Goal: Information Seeking & Learning: Learn about a topic

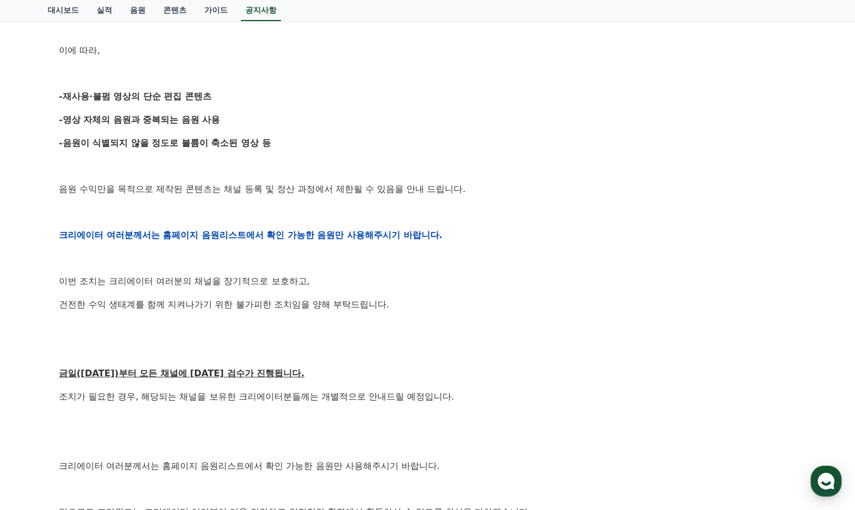
click at [432, 308] on p "건전한 수익 생태계를 함께 지켜나가기 위한 불가피한 조치임을 양해 부탁드립니다." at bounding box center [427, 305] width 737 height 14
drag, startPoint x: 427, startPoint y: 325, endPoint x: 424, endPoint y: 299, distance: 26.9
click at [424, 322] on p at bounding box center [427, 327] width 737 height 14
click at [430, 298] on p "건전한 수익 생태계를 함께 지켜나가기 위한 불가피한 조치임을 양해 부탁드립니다." at bounding box center [427, 305] width 737 height 14
drag, startPoint x: 431, startPoint y: 317, endPoint x: 426, endPoint y: 329, distance: 12.7
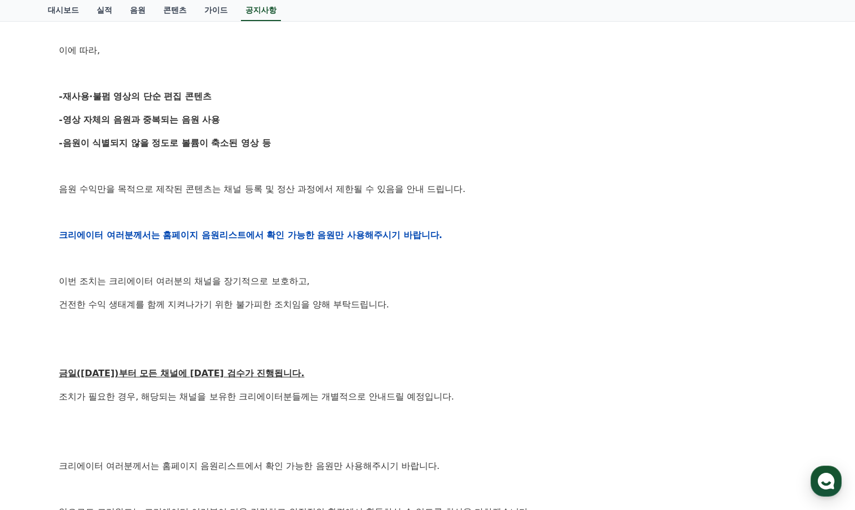
click at [430, 317] on div "안녕하세요, 크리워드입니다. 항상 저희와 함께해주시는 크리에이터 여러분께 감사드립니다. 최근 변화하는 시장 환경에 따라, 크리워드 또한 플랫폼…" at bounding box center [427, 235] width 737 height 707
click at [426, 329] on p at bounding box center [427, 327] width 737 height 14
click at [421, 300] on p "건전한 수익 생태계를 함께 지켜나가기 위한 불가피한 조치임을 양해 부탁드립니다." at bounding box center [427, 305] width 737 height 14
click at [421, 286] on p "이번 조치는 크리에이터 여러분의 채널을 장기적으로 보호하고," at bounding box center [427, 281] width 737 height 14
drag, startPoint x: 426, startPoint y: 301, endPoint x: 420, endPoint y: 312, distance: 13.2
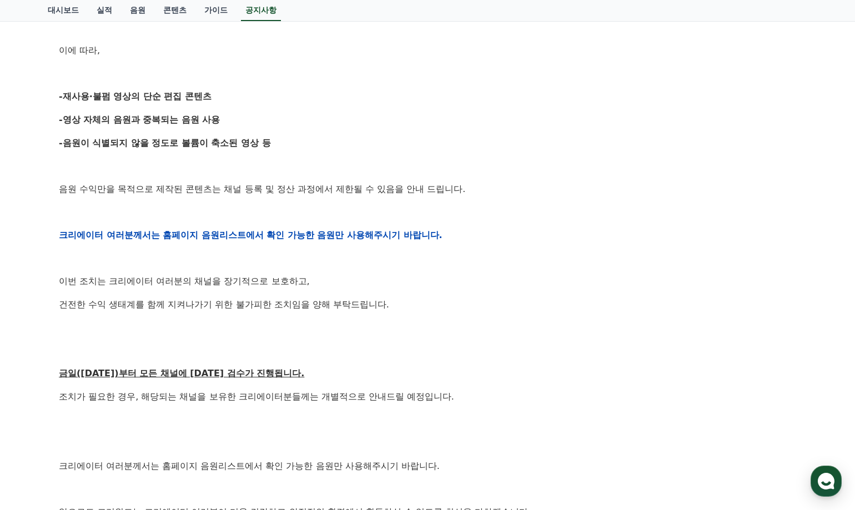
click at [426, 302] on p "건전한 수익 생태계를 함께 지켜나가기 위한 불가피한 조치임을 양해 부탁드립니다." at bounding box center [427, 305] width 737 height 14
click at [420, 312] on div "안녕하세요, 크리워드입니다. 항상 저희와 함께해주시는 크리에이터 여러분께 감사드립니다. 최근 변화하는 시장 환경에 따라, 크리워드 또한 플랫폼…" at bounding box center [427, 235] width 737 height 707
drag, startPoint x: 418, startPoint y: 300, endPoint x: 421, endPoint y: 312, distance: 13.2
click at [419, 300] on p "건전한 수익 생태계를 함께 지켜나가기 위한 불가피한 조치임을 양해 부탁드립니다." at bounding box center [427, 305] width 737 height 14
click at [421, 317] on div "안녕하세요, 크리워드입니다. 항상 저희와 함께해주시는 크리에이터 여러분께 감사드립니다. 최근 변화하는 시장 환경에 따라, 크리워드 또한 플랫폼…" at bounding box center [427, 235] width 737 height 707
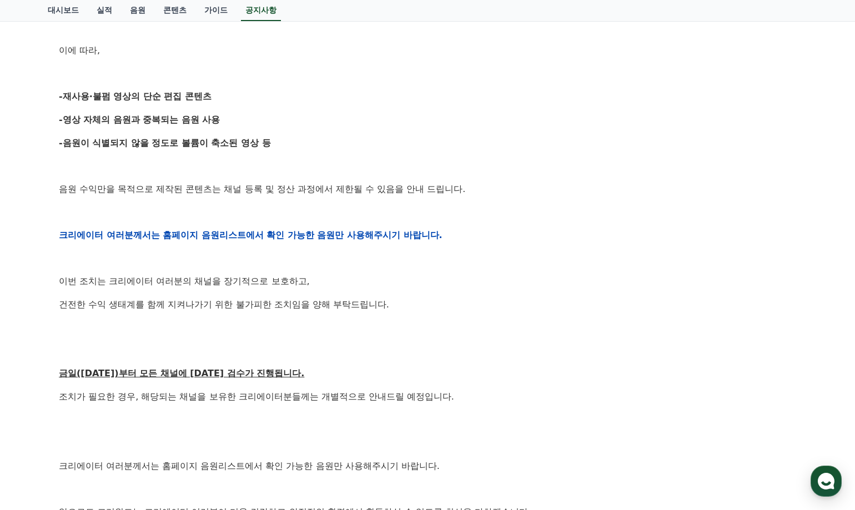
click at [418, 305] on p "건전한 수익 생태계를 함께 지켜나가기 위한 불가피한 조치임을 양해 부탁드립니다." at bounding box center [427, 305] width 737 height 14
click at [421, 317] on div "안녕하세요, 크리워드입니다. 항상 저희와 함께해주시는 크리에이터 여러분께 감사드립니다. 최근 변화하는 시장 환경에 따라, 크리워드 또한 플랫폼…" at bounding box center [427, 235] width 737 height 707
click at [420, 301] on p "건전한 수익 생태계를 함께 지켜나가기 위한 불가피한 조치임을 양해 부탁드립니다." at bounding box center [427, 305] width 737 height 14
click at [416, 315] on div "안녕하세요, 크리워드입니다. 항상 저희와 함께해주시는 크리에이터 여러분께 감사드립니다. 최근 변화하는 시장 환경에 따라, 크리워드 또한 플랫폼…" at bounding box center [427, 235] width 737 height 707
click at [385, 324] on p at bounding box center [427, 327] width 737 height 14
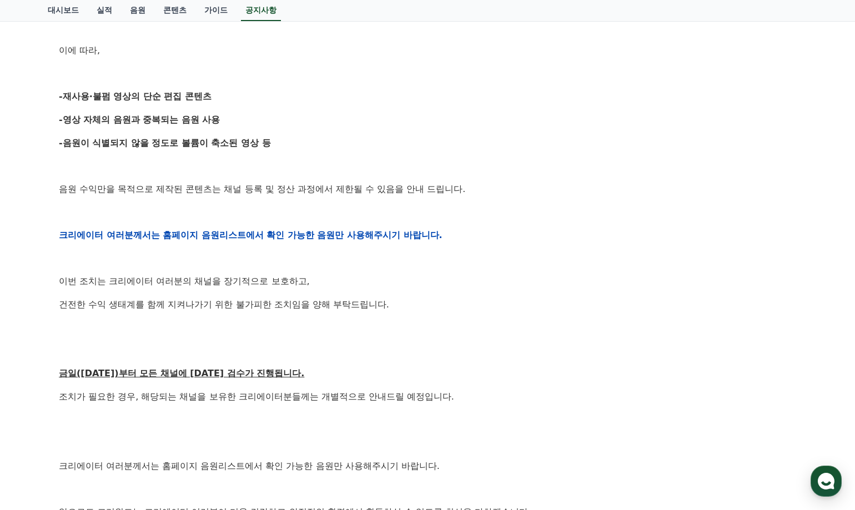
drag, startPoint x: 422, startPoint y: 326, endPoint x: 421, endPoint y: 306, distance: 20.0
click at [422, 324] on p at bounding box center [427, 327] width 737 height 14
click at [421, 306] on p "건전한 수익 생태계를 함께 지켜나가기 위한 불가피한 조치임을 양해 부탁드립니다." at bounding box center [427, 305] width 737 height 14
click at [403, 324] on p at bounding box center [427, 327] width 737 height 14
drag, startPoint x: 421, startPoint y: 324, endPoint x: 417, endPoint y: 314, distance: 10.2
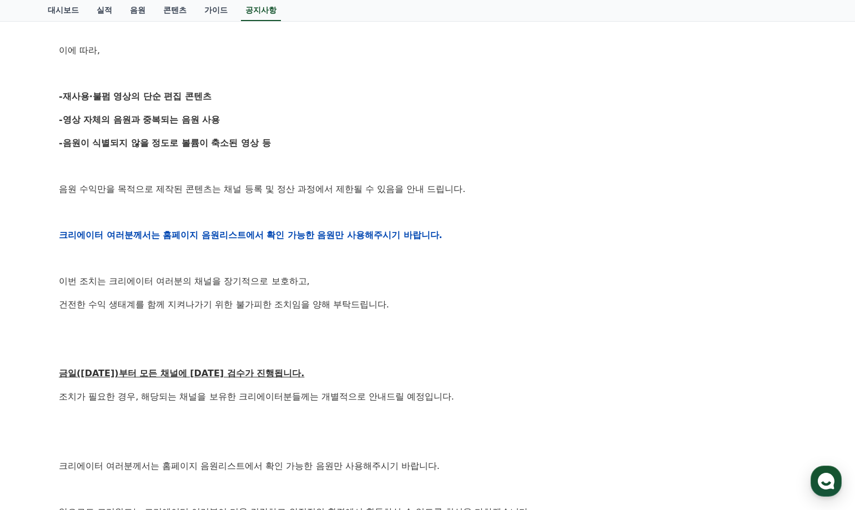
click at [421, 322] on p at bounding box center [427, 327] width 737 height 14
drag, startPoint x: 417, startPoint y: 306, endPoint x: 417, endPoint y: 300, distance: 6.1
click at [417, 305] on p "건전한 수익 생태계를 함께 지켜나가기 위한 불가피한 조치임을 양해 부탁드립니다." at bounding box center [427, 305] width 737 height 14
click at [416, 294] on div "안녕하세요, 크리워드입니다. 항상 저희와 함께해주시는 크리에이터 여러분께 감사드립니다. 최근 변화하는 시장 환경에 따라, 크리워드 또한 플랫폼…" at bounding box center [427, 235] width 737 height 707
click at [397, 286] on p "이번 조치는 크리에이터 여러분의 채널을 장기적으로 보호하고," at bounding box center [427, 281] width 737 height 14
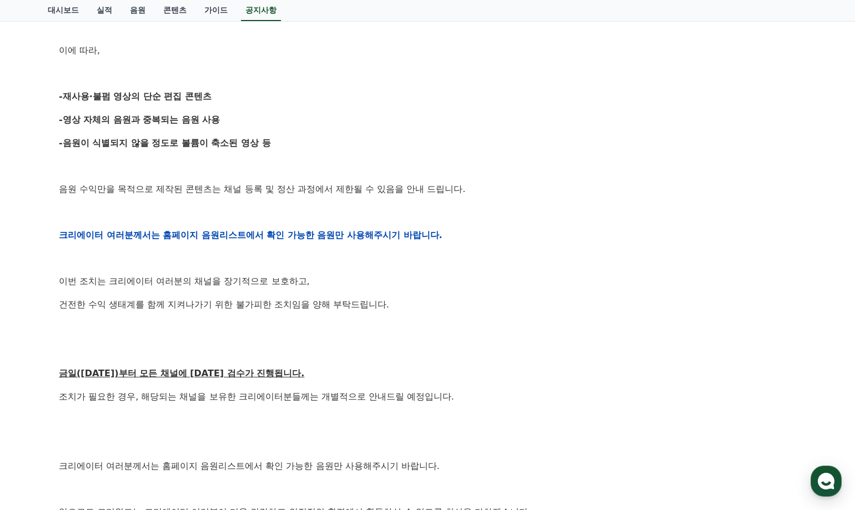
drag, startPoint x: 423, startPoint y: 289, endPoint x: 424, endPoint y: 314, distance: 25.6
click at [423, 290] on div "안녕하세요, 크리워드입니다. 항상 저희와 함께해주시는 크리에이터 여러분께 감사드립니다. 최근 변화하는 시장 환경에 따라, 크리워드 또한 플랫폼…" at bounding box center [427, 235] width 737 height 707
click at [424, 314] on div "안녕하세요, 크리워드입니다. 항상 저희와 함께해주시는 크리에이터 여러분께 감사드립니다. 최근 변화하는 시장 환경에 따라, 크리워드 또한 플랫폼…" at bounding box center [427, 235] width 737 height 707
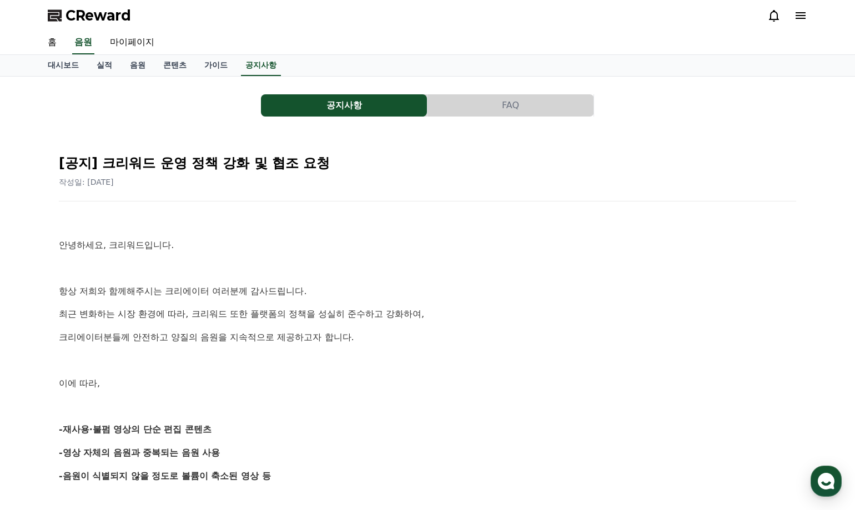
click at [442, 243] on p "안녕하세요, 크리워드입니다." at bounding box center [427, 245] width 737 height 14
drag, startPoint x: 511, startPoint y: 245, endPoint x: 426, endPoint y: 240, distance: 85.6
click at [510, 245] on p "안녕하세요, 크리워드입니다." at bounding box center [427, 245] width 737 height 14
drag, startPoint x: 265, startPoint y: 252, endPoint x: 335, endPoint y: 256, distance: 69.5
click at [289, 252] on p "안녕하세요, 크리워드입니다." at bounding box center [427, 245] width 737 height 14
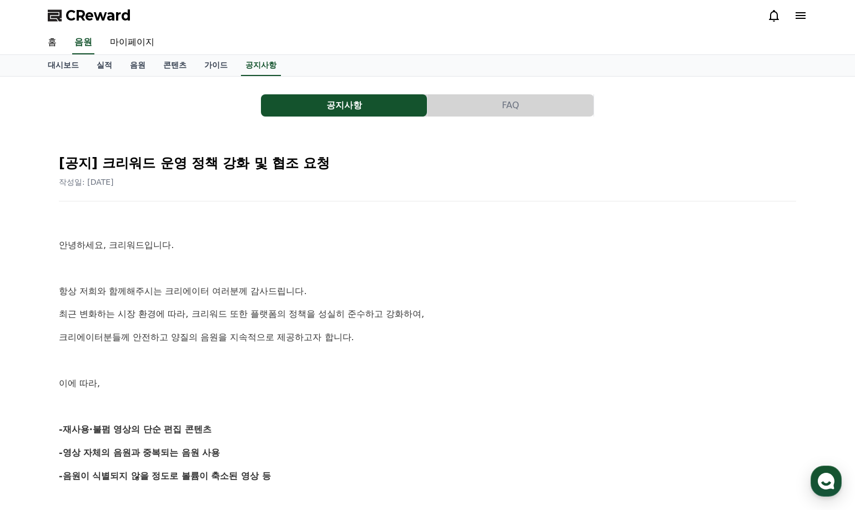
drag, startPoint x: 369, startPoint y: 281, endPoint x: 434, endPoint y: 282, distance: 64.4
click at [451, 335] on p "크리에이터분들께 안전하고 양질의 음원을 지속적으로 제공하고자 합니다." at bounding box center [427, 337] width 737 height 14
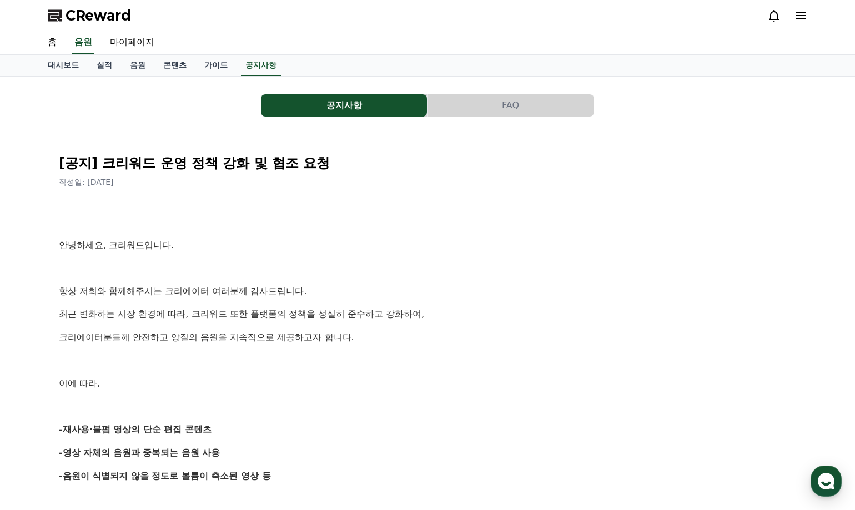
click at [388, 332] on p "크리에이터분들께 안전하고 양질의 음원을 지속적으로 제공하고자 합니다." at bounding box center [427, 337] width 737 height 14
drag, startPoint x: 384, startPoint y: 364, endPoint x: 360, endPoint y: 361, distance: 24.0
click at [381, 364] on p at bounding box center [427, 361] width 737 height 14
drag, startPoint x: 312, startPoint y: 358, endPoint x: 392, endPoint y: 360, distance: 80.5
click at [312, 357] on p at bounding box center [427, 361] width 737 height 14
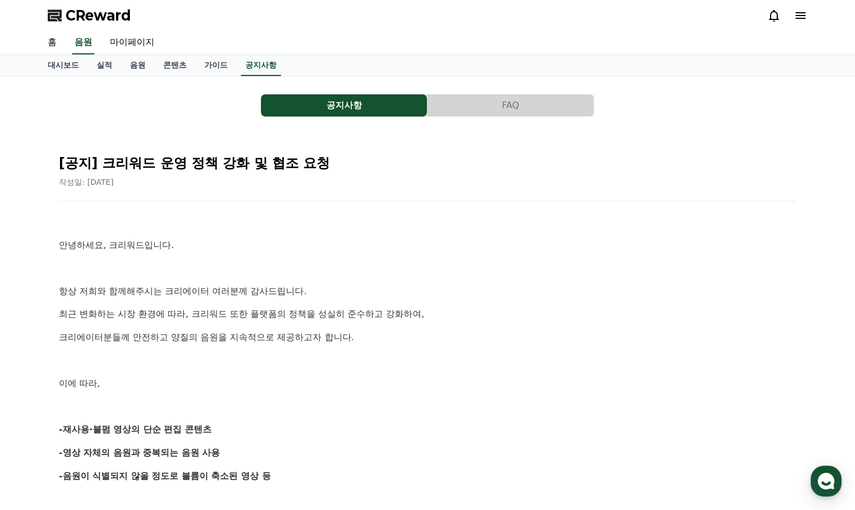
drag, startPoint x: 414, startPoint y: 360, endPoint x: 408, endPoint y: 358, distance: 6.5
click at [412, 360] on p at bounding box center [427, 361] width 737 height 14
drag, startPoint x: 401, startPoint y: 331, endPoint x: 439, endPoint y: 331, distance: 37.7
click at [407, 331] on p "크리에이터분들께 안전하고 양질의 음원을 지속적으로 제공하고자 합니다." at bounding box center [427, 337] width 737 height 14
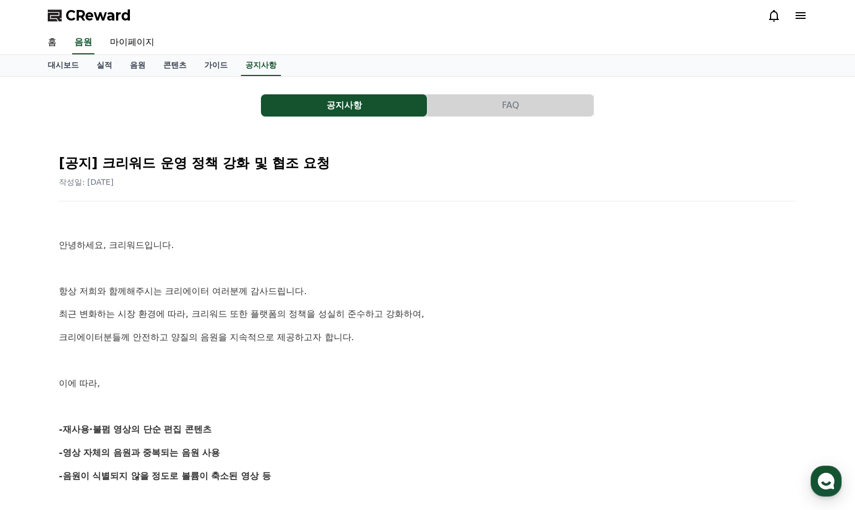
drag, startPoint x: 439, startPoint y: 331, endPoint x: 446, endPoint y: 305, distance: 27.5
click at [442, 330] on p "크리에이터분들께 안전하고 양질의 음원을 지속적으로 제공하고자 합니다." at bounding box center [427, 337] width 737 height 14
click at [445, 294] on p "항상 저희와 함께해주시는 크리에이터 여러분께 감사드립니다." at bounding box center [427, 291] width 737 height 14
drag, startPoint x: 365, startPoint y: 287, endPoint x: 438, endPoint y: 285, distance: 72.7
click at [371, 285] on p "항상 저희와 함께해주시는 크리에이터 여러분께 감사드립니다." at bounding box center [427, 291] width 737 height 14
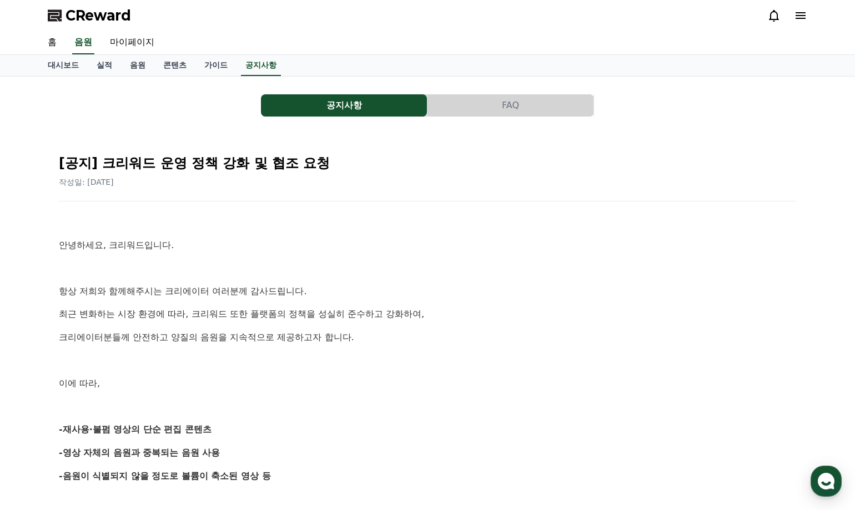
click at [337, 284] on p "항상 저희와 함께해주시는 크리에이터 여러분께 감사드립니다." at bounding box center [427, 291] width 737 height 14
click at [335, 264] on p at bounding box center [427, 268] width 737 height 14
drag, startPoint x: 216, startPoint y: 254, endPoint x: 225, endPoint y: 253, distance: 9.0
drag, startPoint x: 189, startPoint y: 259, endPoint x: 195, endPoint y: 260, distance: 6.3
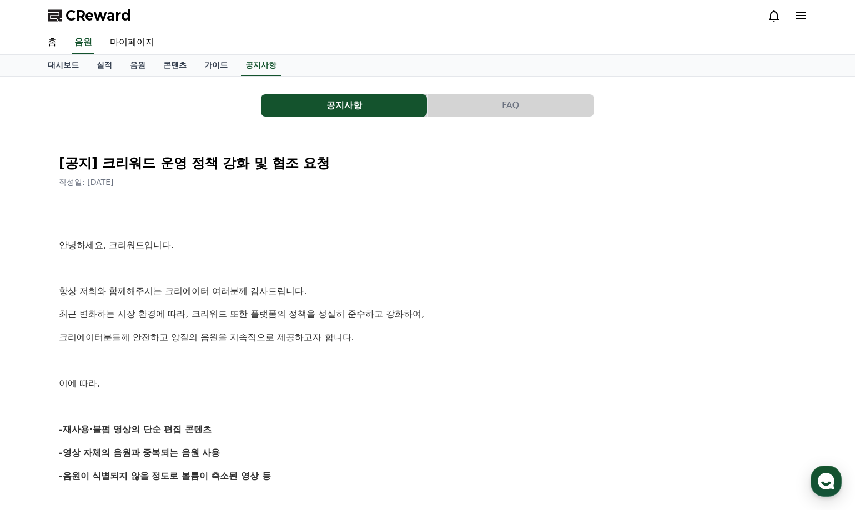
click at [484, 108] on button "FAQ" at bounding box center [510, 105] width 166 height 22
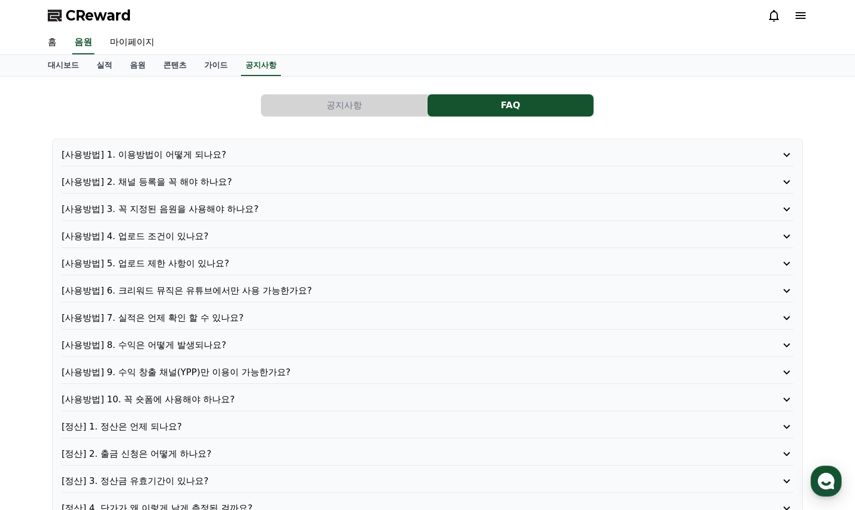
click at [148, 263] on p "[사용방법] 5. 업로드 제한 사항이 있나요?" at bounding box center [398, 263] width 673 height 13
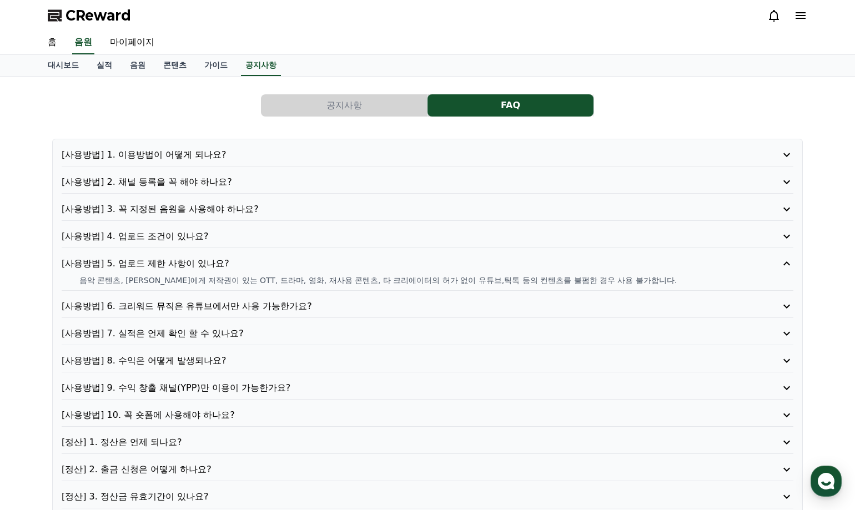
click at [172, 307] on p "[사용방법] 6. 크리워드 뮤직은 유튜브에서만 사용 가능한가요?" at bounding box center [398, 306] width 673 height 13
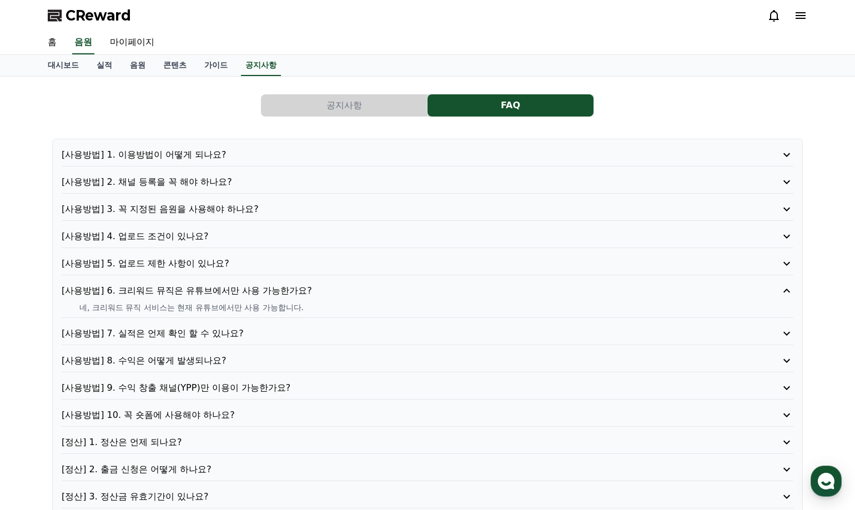
click at [175, 364] on p "[사용방법] 8. 수익은 어떻게 발생되나요?" at bounding box center [398, 360] width 673 height 13
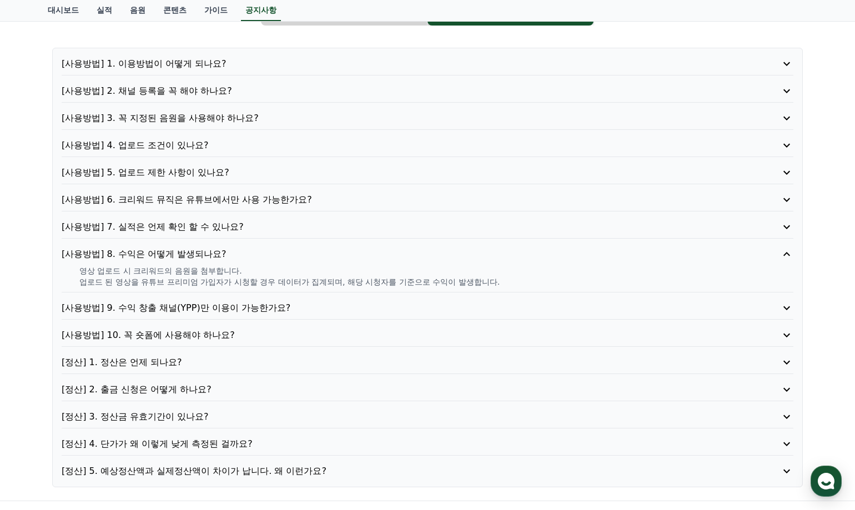
scroll to position [111, 0]
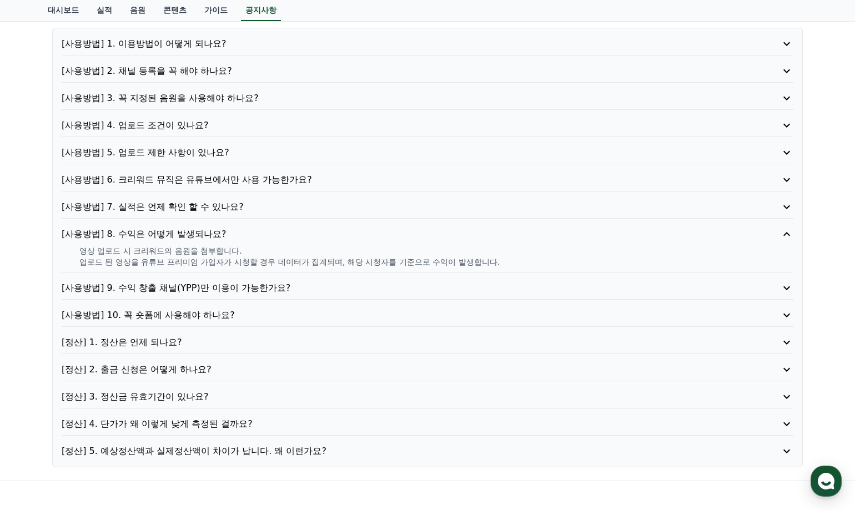
click at [172, 417] on p "[정산] 4. 단가가 왜 이렇게 낮게 측정된 걸까요?" at bounding box center [398, 423] width 673 height 13
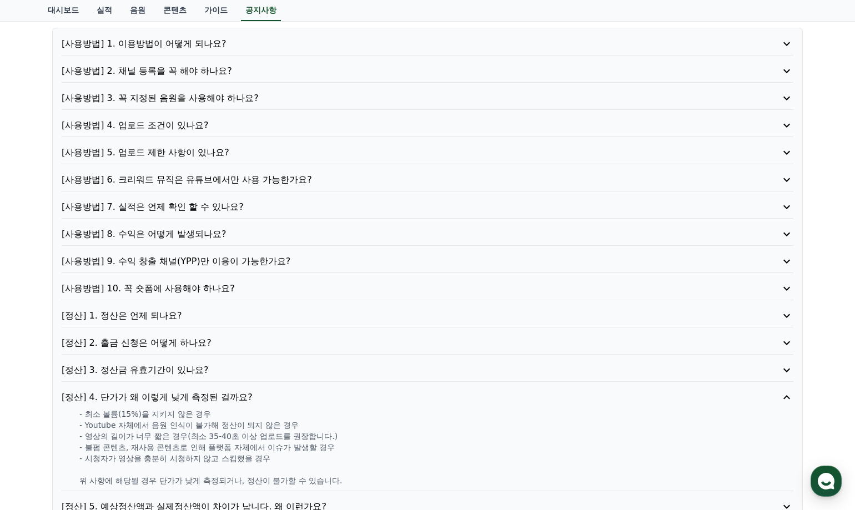
scroll to position [167, 0]
